Goal: Book appointment/travel/reservation

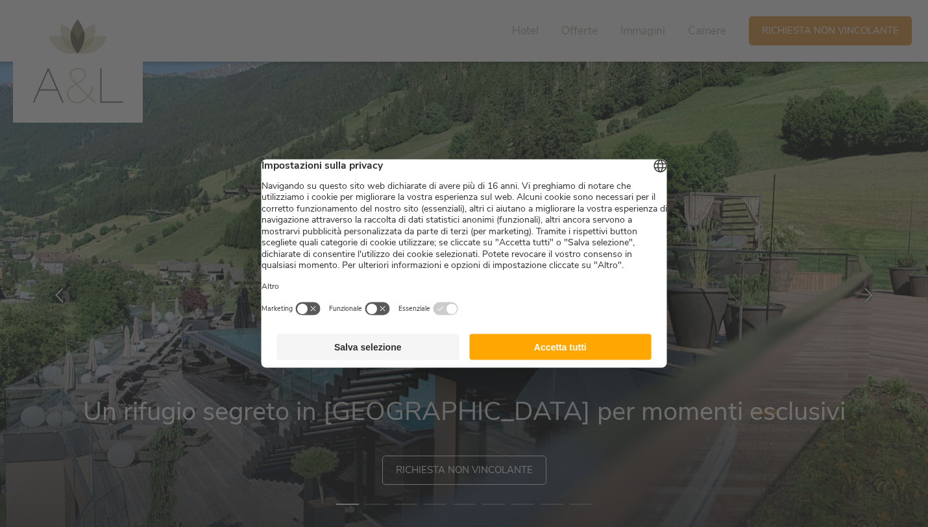
click at [546, 357] on button "Accetta tutti" at bounding box center [560, 347] width 182 height 26
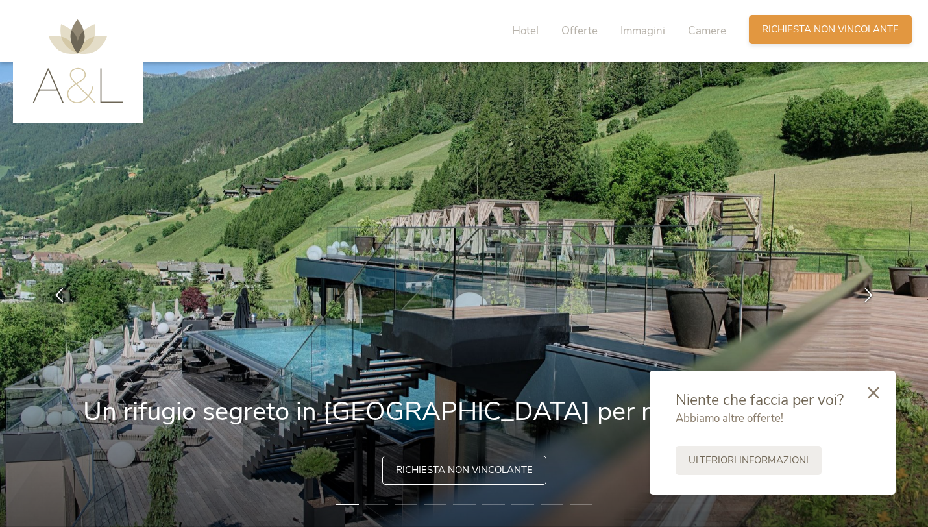
click at [799, 30] on span "Richiesta non vincolante" at bounding box center [830, 30] width 137 height 14
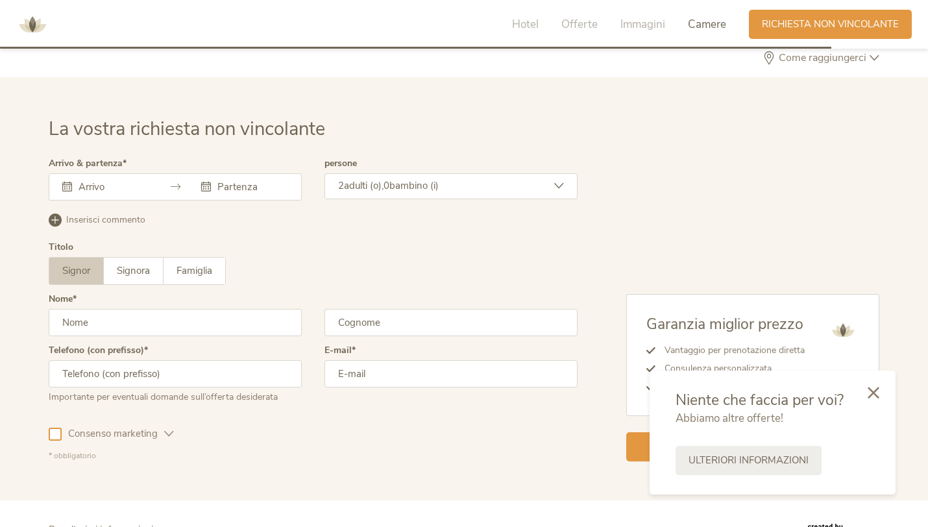
scroll to position [3896, 0]
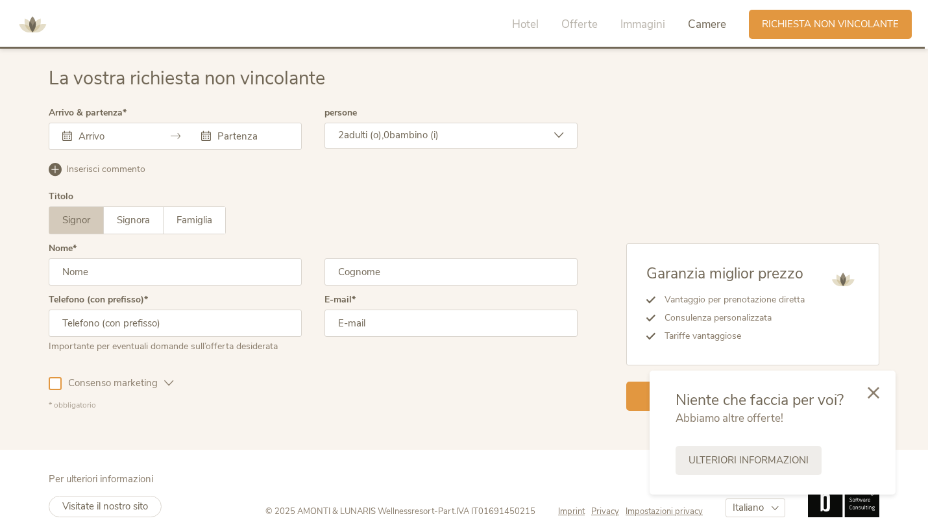
click at [84, 134] on input "text" at bounding box center [112, 136] width 74 height 13
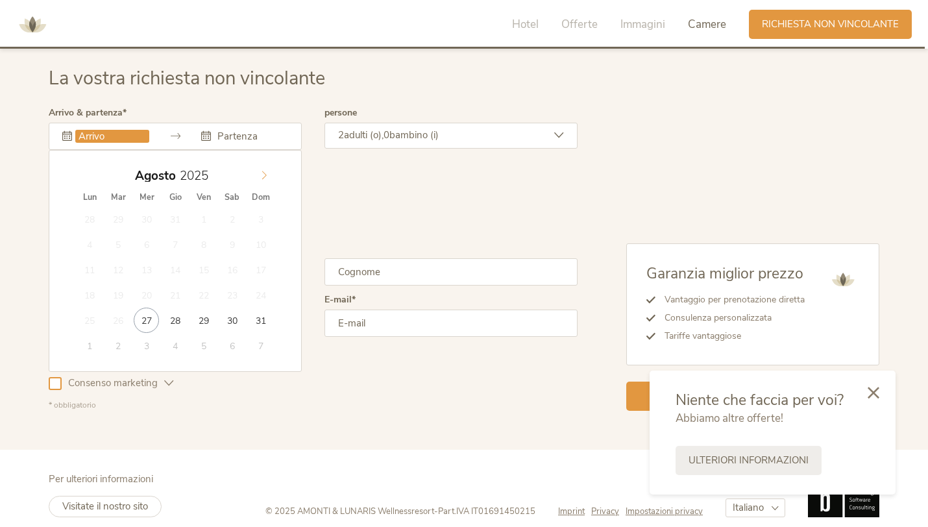
click at [260, 176] on icon at bounding box center [263, 175] width 9 height 9
type input "28.12.2025"
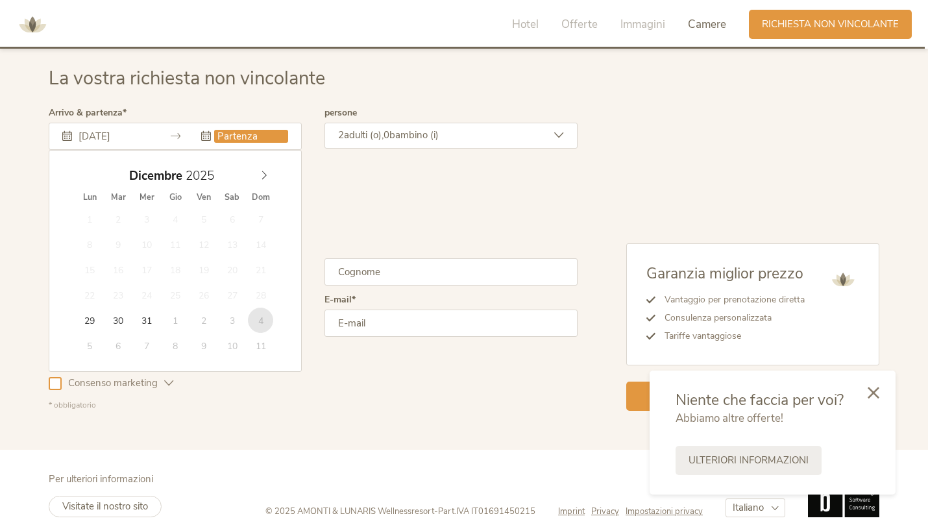
type input "04.01.2026"
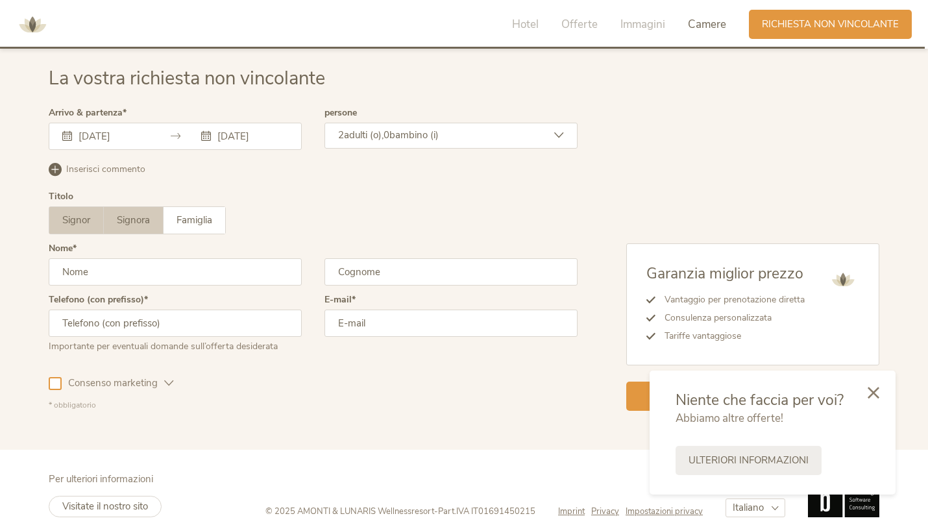
click at [133, 224] on span "Signora" at bounding box center [133, 219] width 33 height 13
click at [130, 274] on input "text" at bounding box center [175, 271] width 253 height 27
type input "elena"
click at [349, 270] on input "text" at bounding box center [450, 271] width 253 height 27
type input "ziffi"
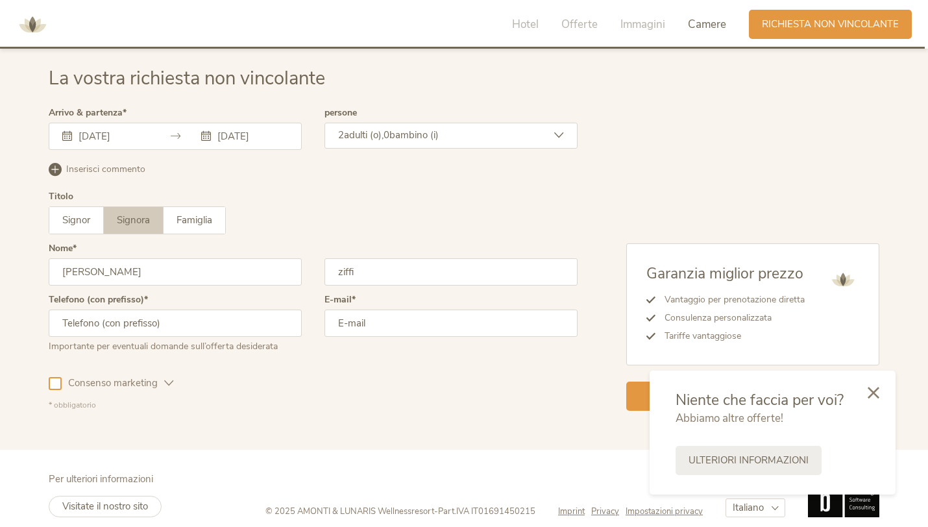
click at [190, 327] on input "text" at bounding box center [175, 322] width 253 height 27
type input "3892533249"
click at [367, 335] on input "email" at bounding box center [450, 322] width 253 height 27
click at [367, 331] on input "email" at bounding box center [450, 322] width 253 height 27
type input "elena.ziffi@hotmail.it"
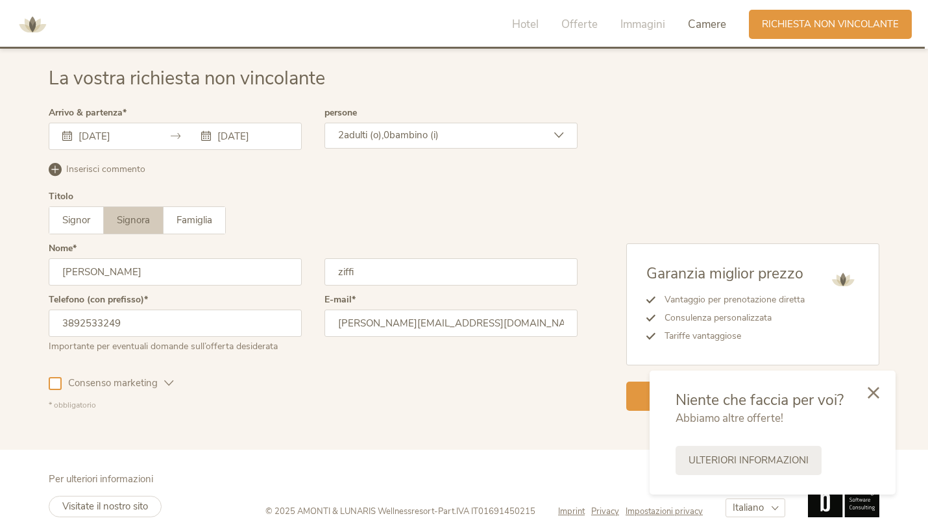
click at [52, 384] on div at bounding box center [55, 383] width 13 height 13
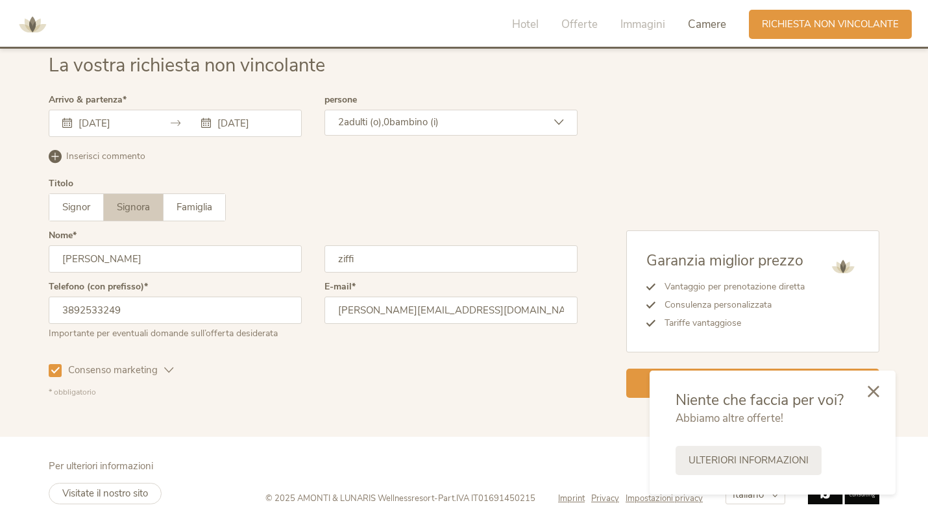
click at [877, 394] on icon at bounding box center [873, 391] width 12 height 12
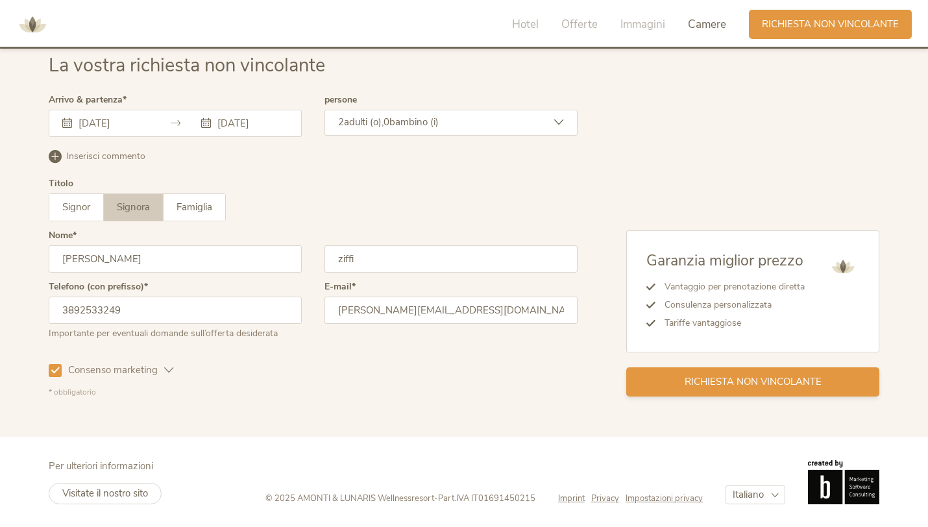
click at [725, 382] on span "Richiesta non vincolante" at bounding box center [752, 382] width 137 height 14
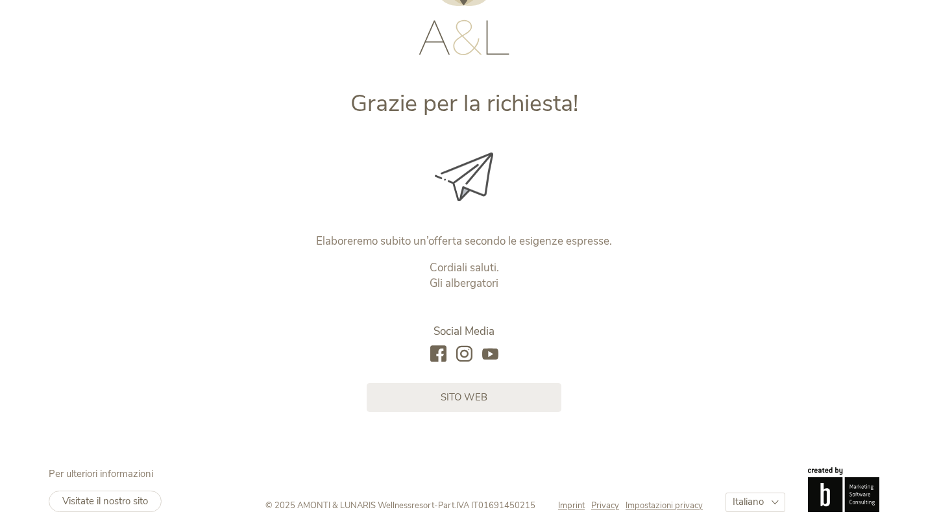
scroll to position [101, 0]
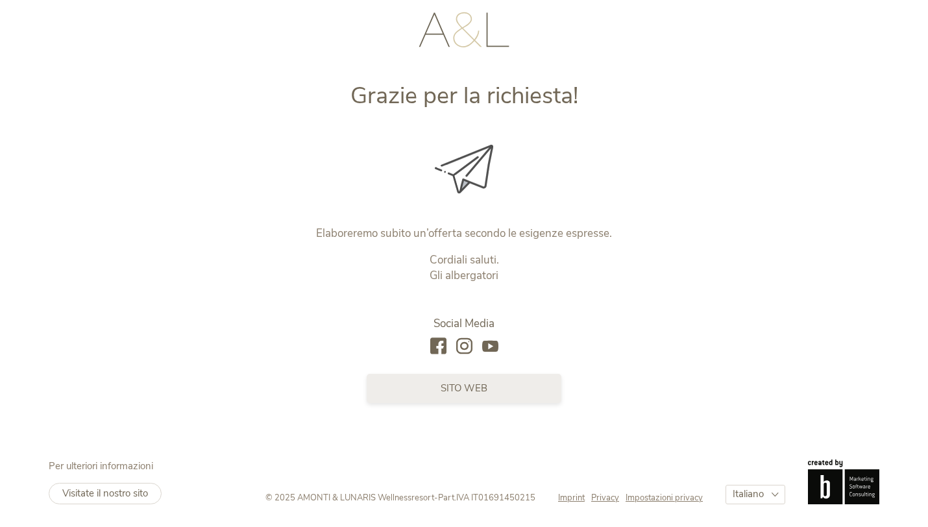
click at [499, 390] on link "sito web" at bounding box center [464, 388] width 195 height 29
